Goal: Communication & Community: Share content

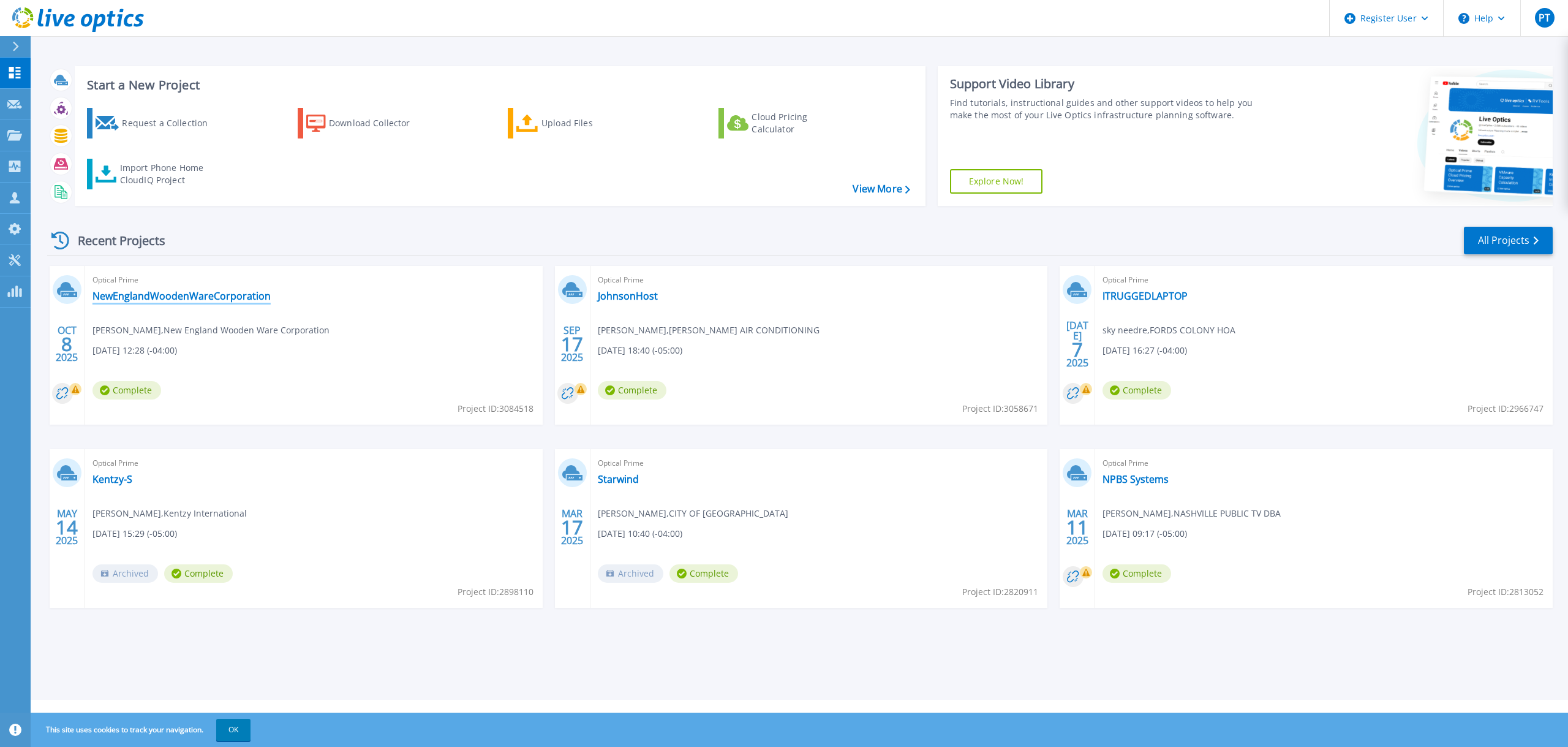
click at [199, 300] on link "NewEnglandWoodenWareCorporation" at bounding box center [181, 296] width 178 height 12
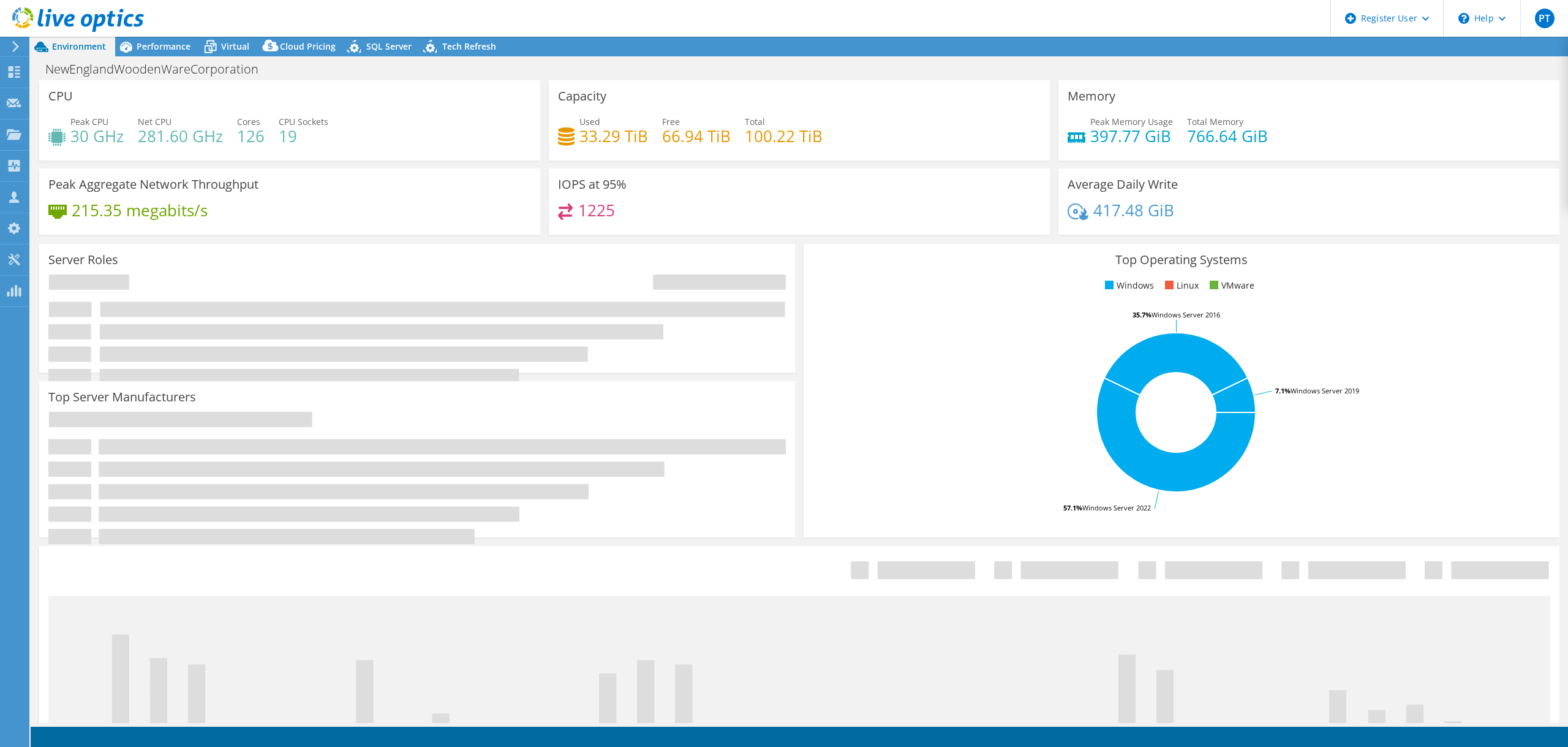
select select "USD"
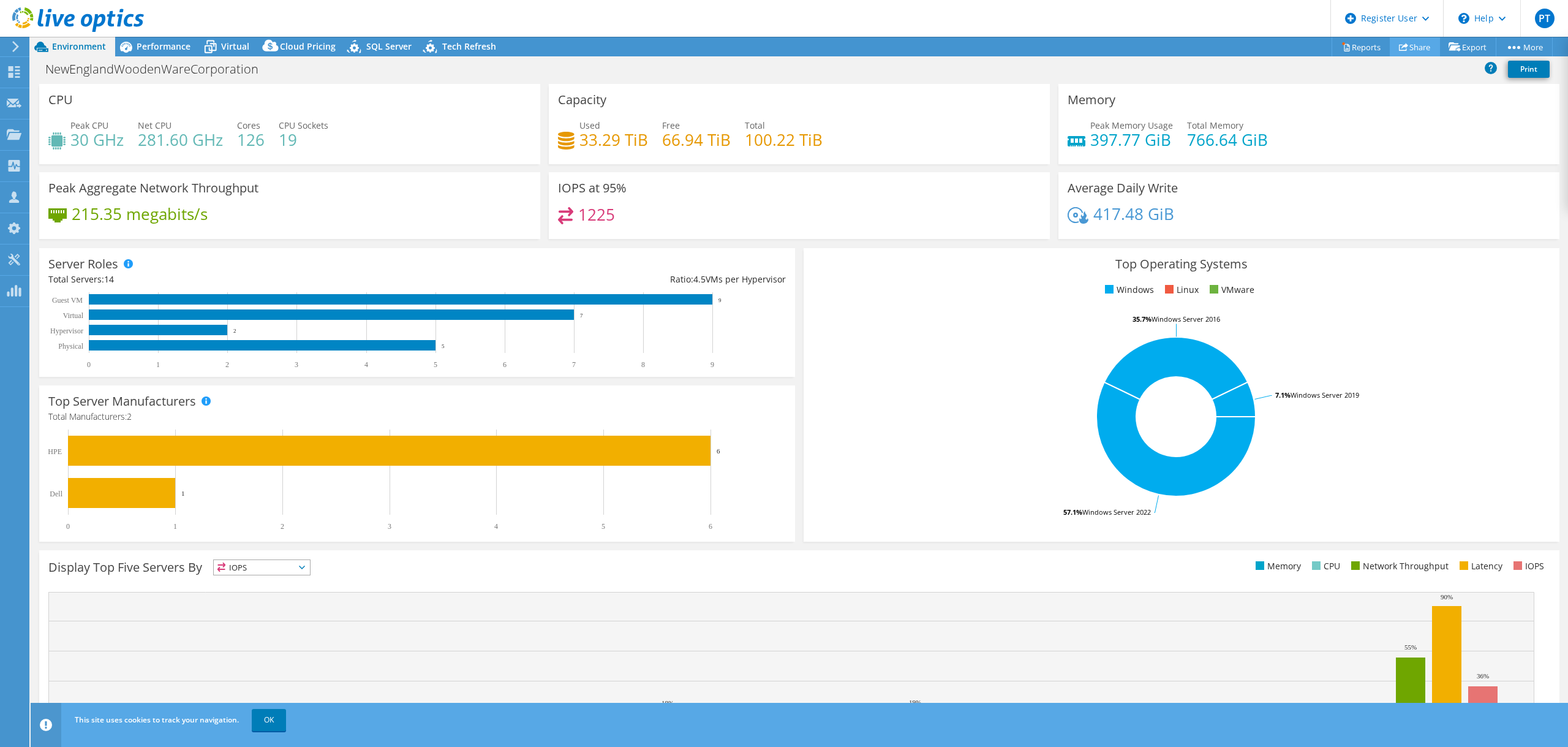
click at [1409, 47] on link "Share" at bounding box center [1415, 47] width 50 height 19
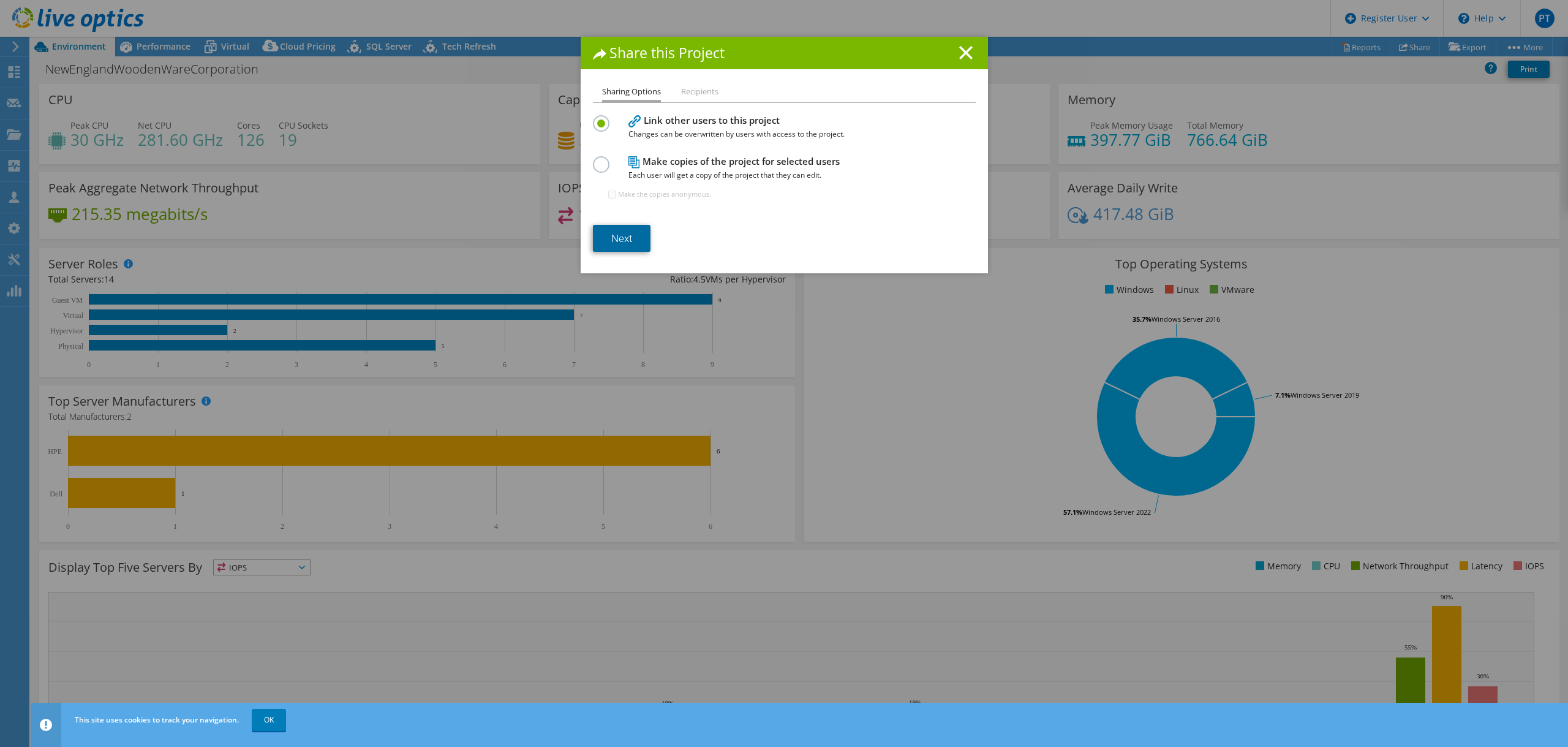
click at [613, 231] on link "Next" at bounding box center [621, 238] width 57 height 27
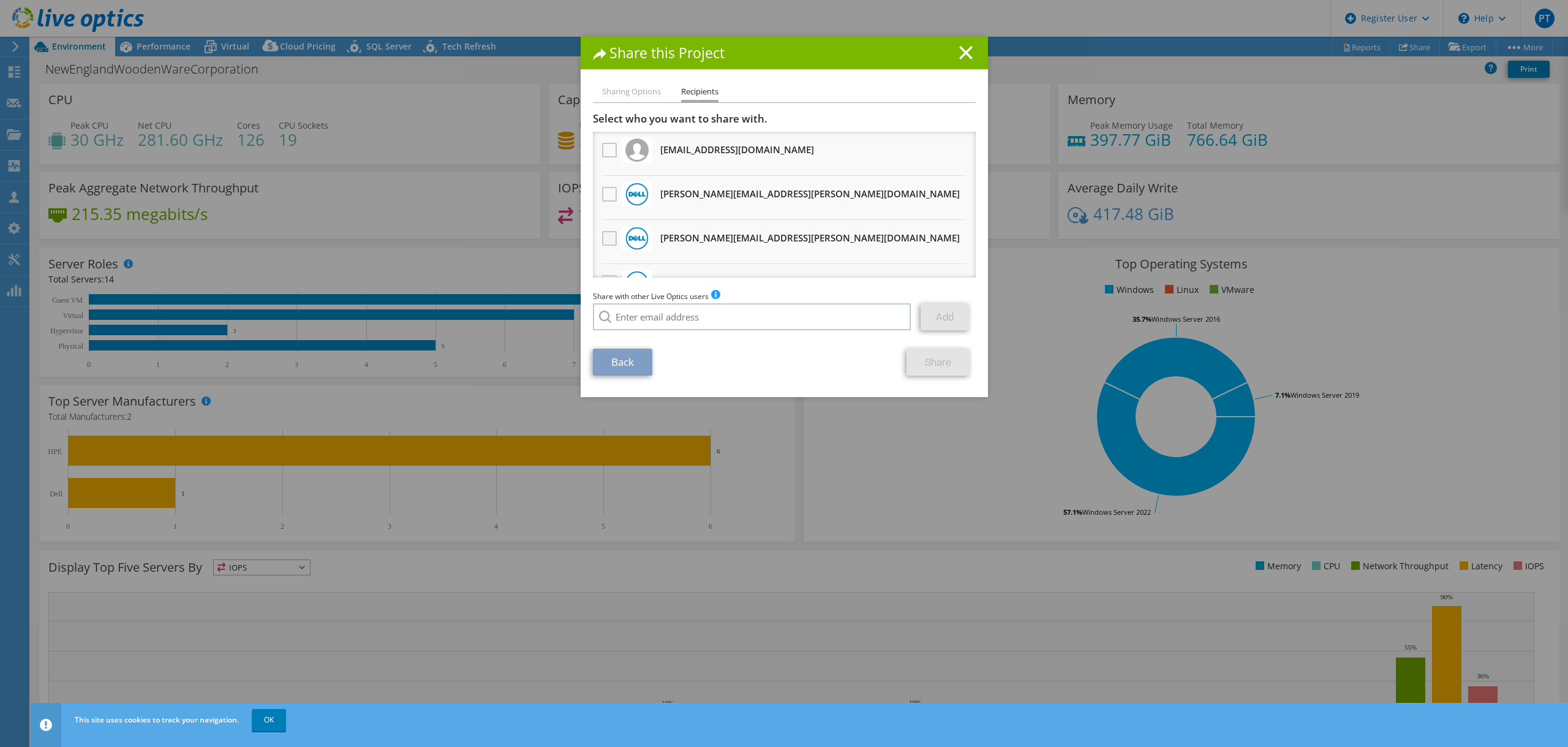
click at [602, 243] on label at bounding box center [610, 238] width 18 height 15
click at [0, 0] on input "checkbox" at bounding box center [0, 0] width 0 height 0
click at [932, 370] on link "Share" at bounding box center [938, 362] width 63 height 27
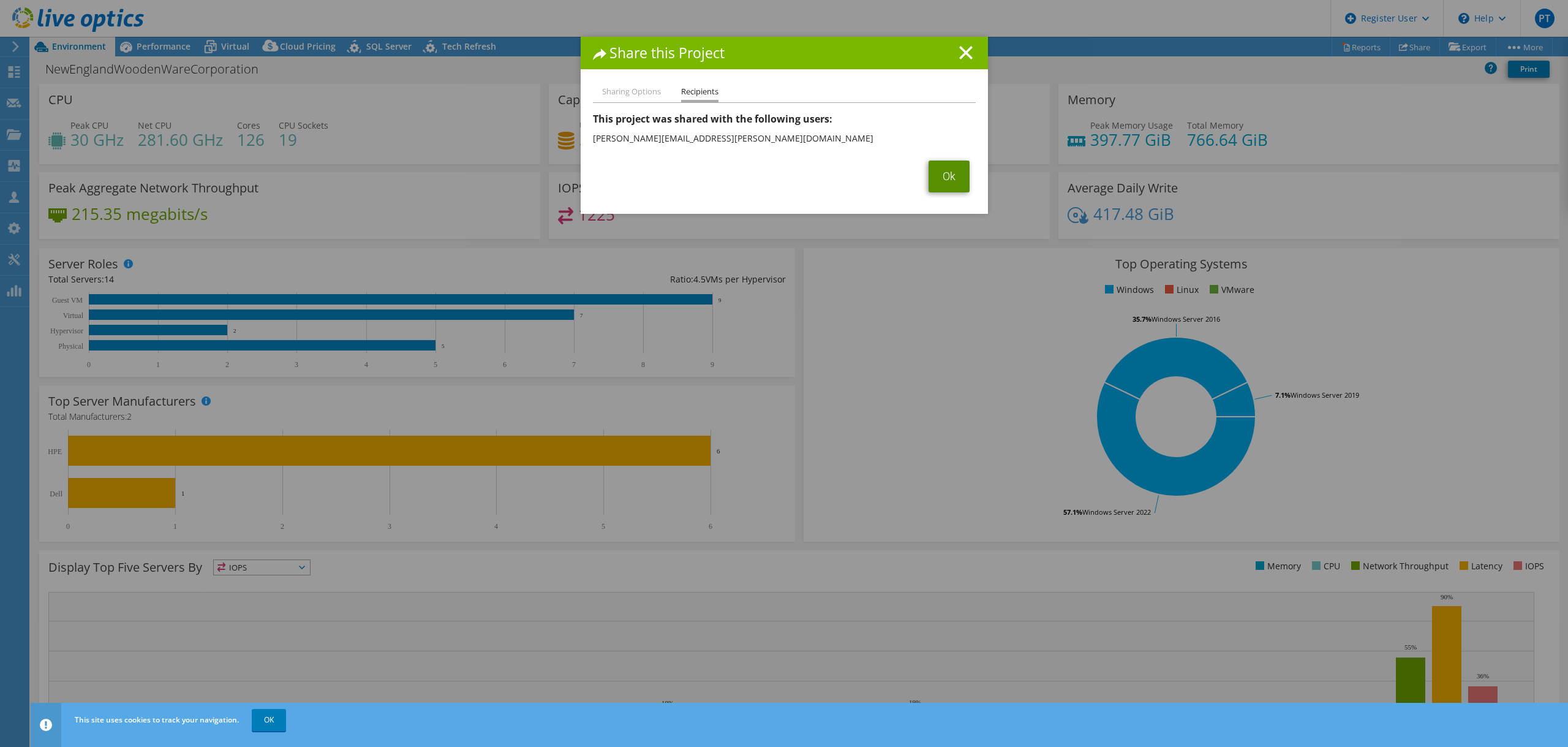
click at [938, 172] on link "Ok" at bounding box center [949, 177] width 41 height 32
